Goal: Use online tool/utility: Utilize a website feature to perform a specific function

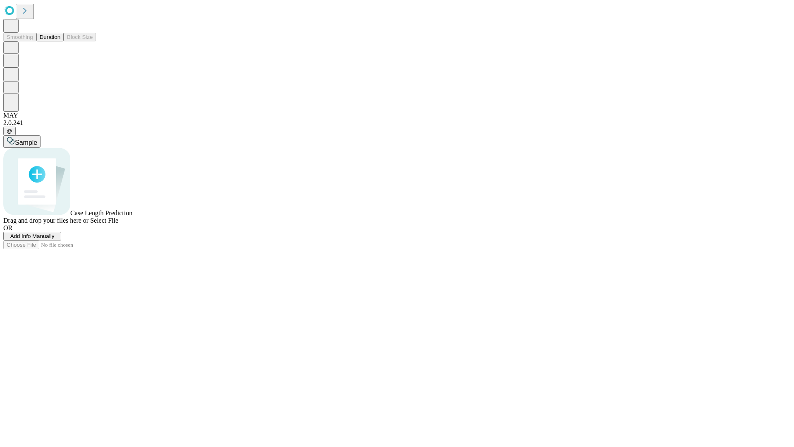
click at [60, 41] on button "Duration" at bounding box center [49, 37] width 27 height 9
click at [55, 239] on span "Add Info Manually" at bounding box center [32, 236] width 44 height 6
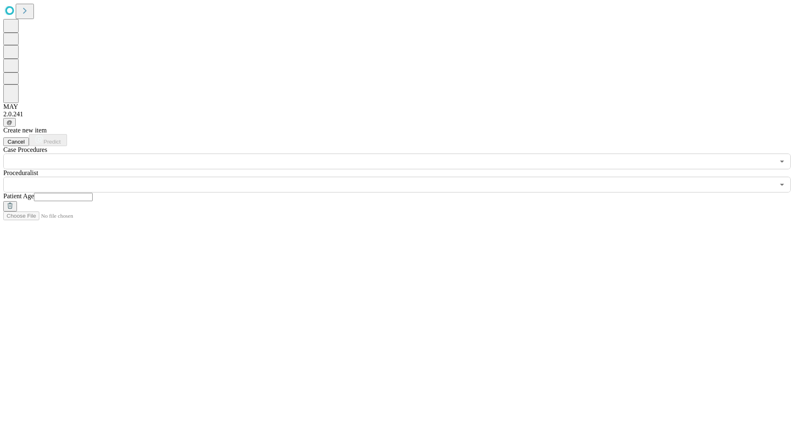
click at [93, 193] on input "text" at bounding box center [63, 197] width 59 height 8
type input "*"
click at [403, 177] on input "text" at bounding box center [389, 185] width 772 height 16
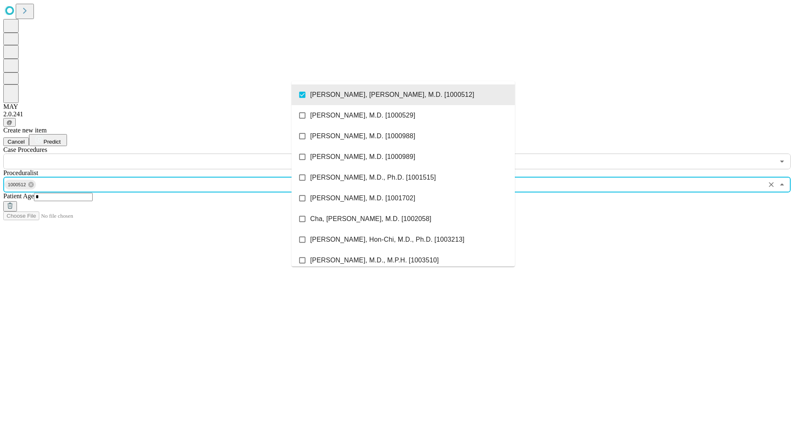
click at [174, 154] on input "text" at bounding box center [389, 162] width 772 height 16
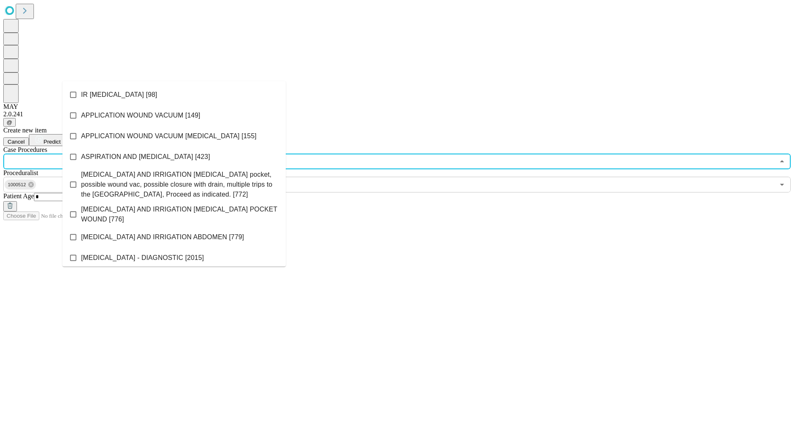
click at [174, 95] on li "IR [MEDICAL_DATA] [98]" at bounding box center [173, 94] width 223 height 21
